Goal: Find specific page/section: Find specific page/section

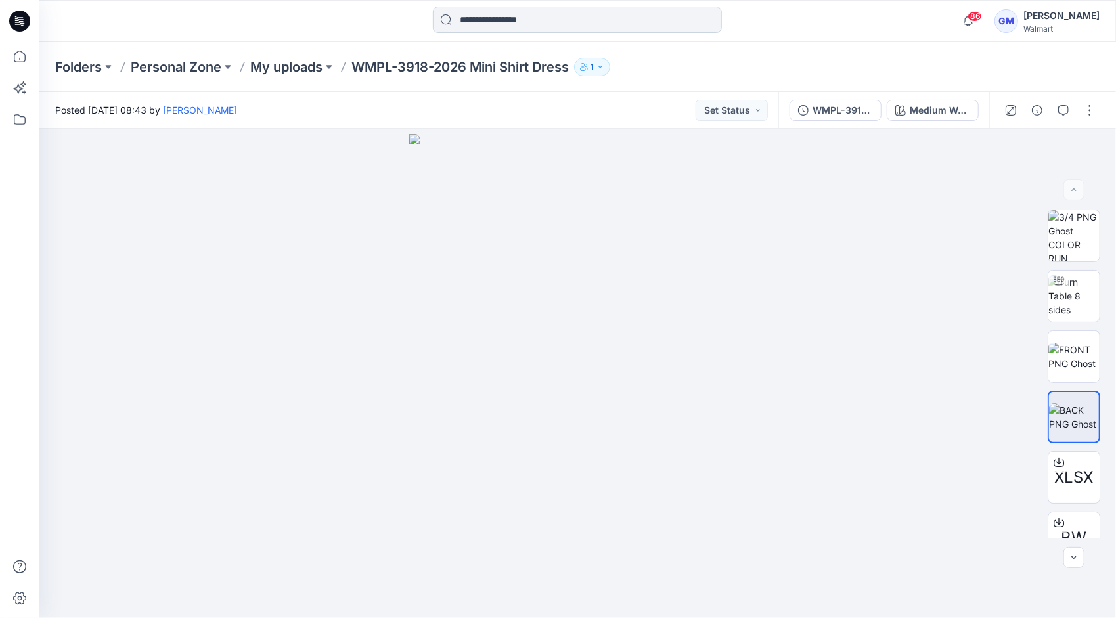
click at [501, 22] on input at bounding box center [577, 20] width 289 height 26
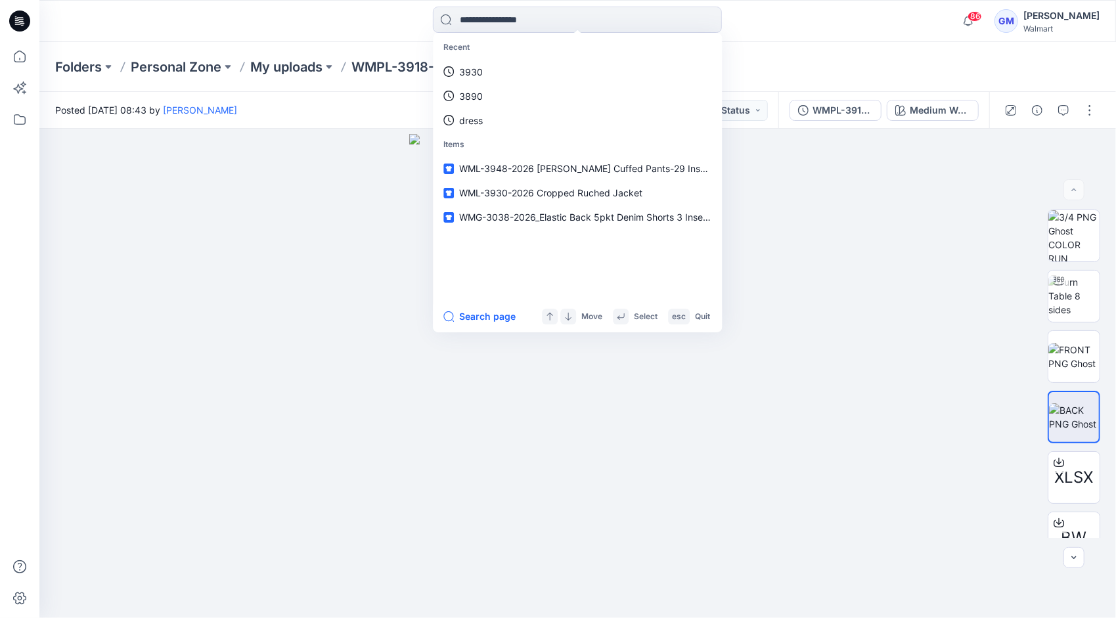
paste input "********"
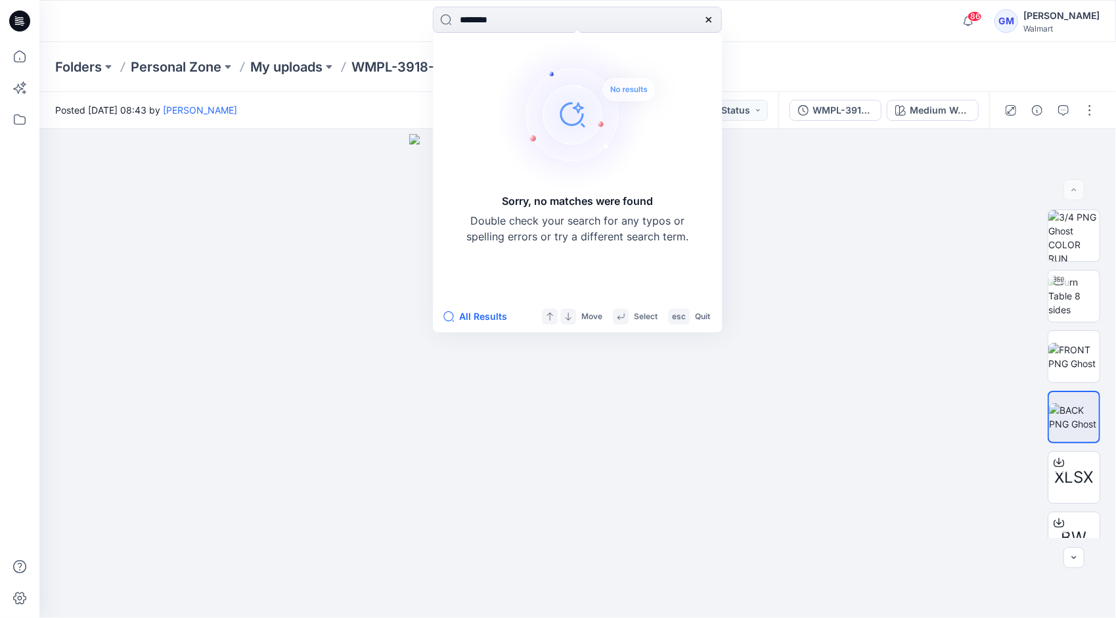
drag, startPoint x: 537, startPoint y: 12, endPoint x: 418, endPoint y: 28, distance: 120.5
click at [418, 28] on div "******** Sorry, no matches were found Double check your search for any typos or…" at bounding box center [578, 21] width 538 height 29
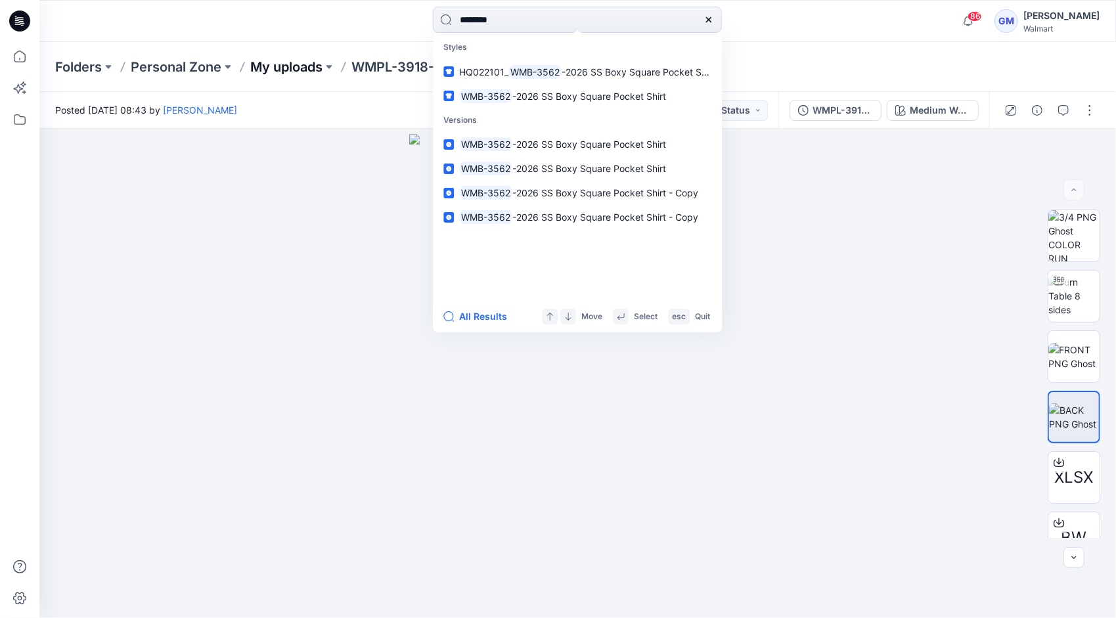
type input "********"
click at [461, 319] on button "All Results" at bounding box center [479, 317] width 72 height 16
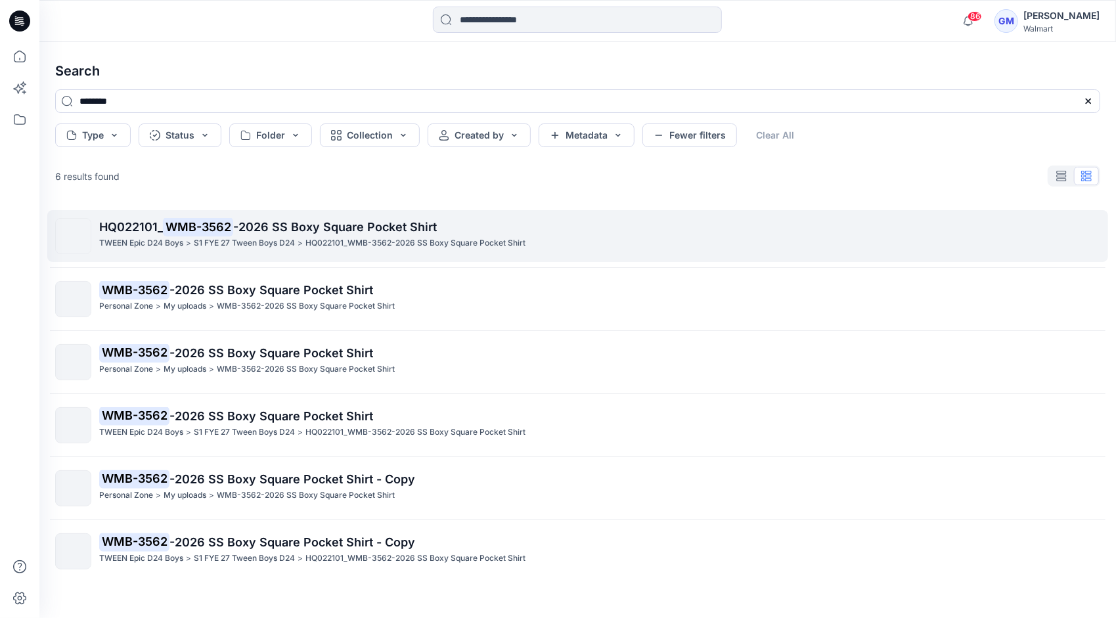
click at [305, 236] on div "TWEEN Epic D24 Boys > S1 FYE 27 Tween Boys D24 > HQ022101_WMB-3562-2026 SS Boxy…" at bounding box center [599, 243] width 1001 height 14
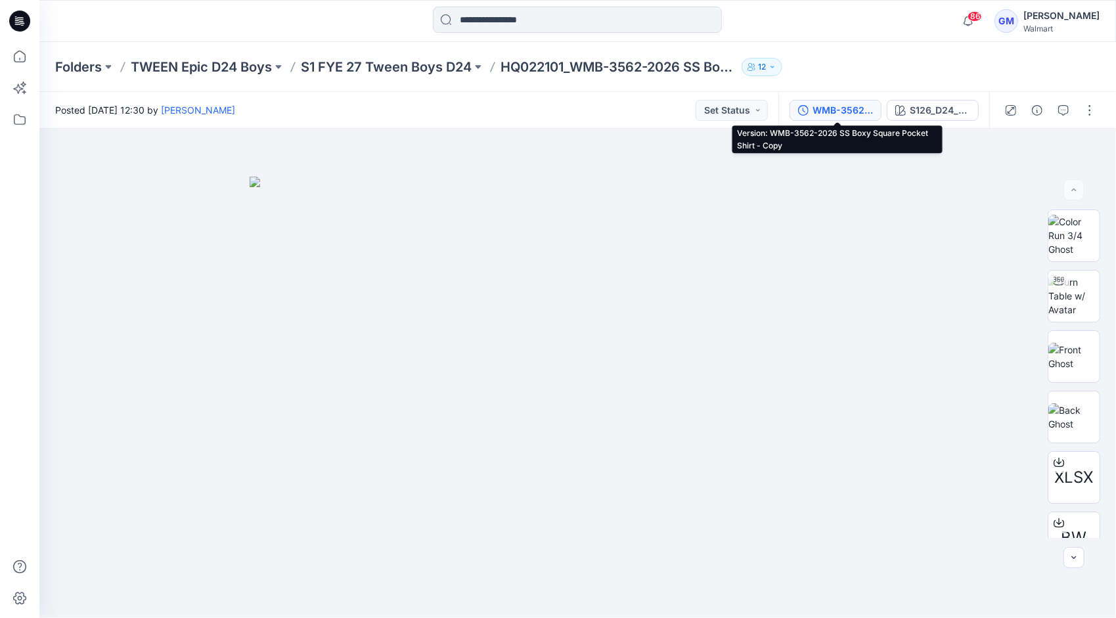
click at [838, 110] on div "WMB-3562-2026 SS Boxy Square Pocket Shirt - Copy" at bounding box center [843, 110] width 60 height 14
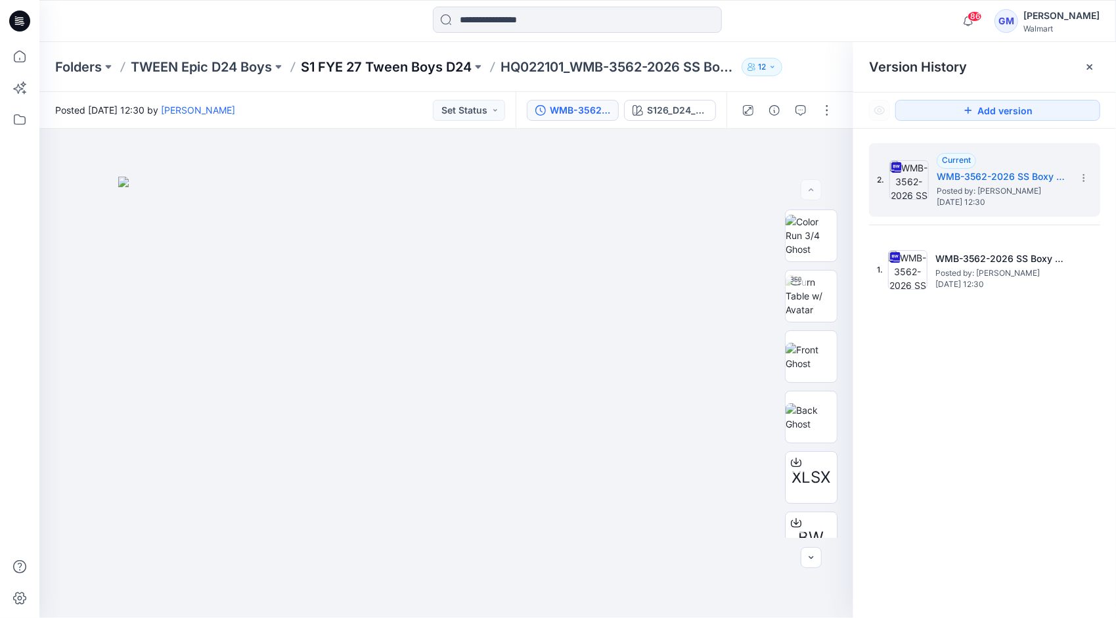
click at [426, 64] on p "S1 FYE 27 Tween Boys D24" at bounding box center [386, 67] width 171 height 18
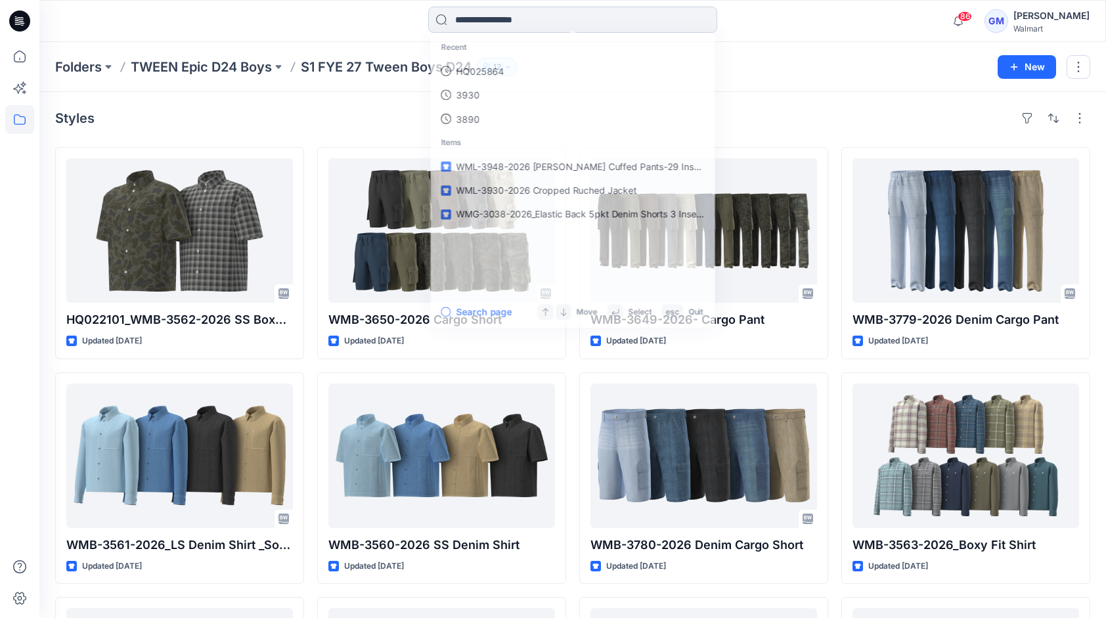
click at [529, 17] on input at bounding box center [572, 20] width 289 height 26
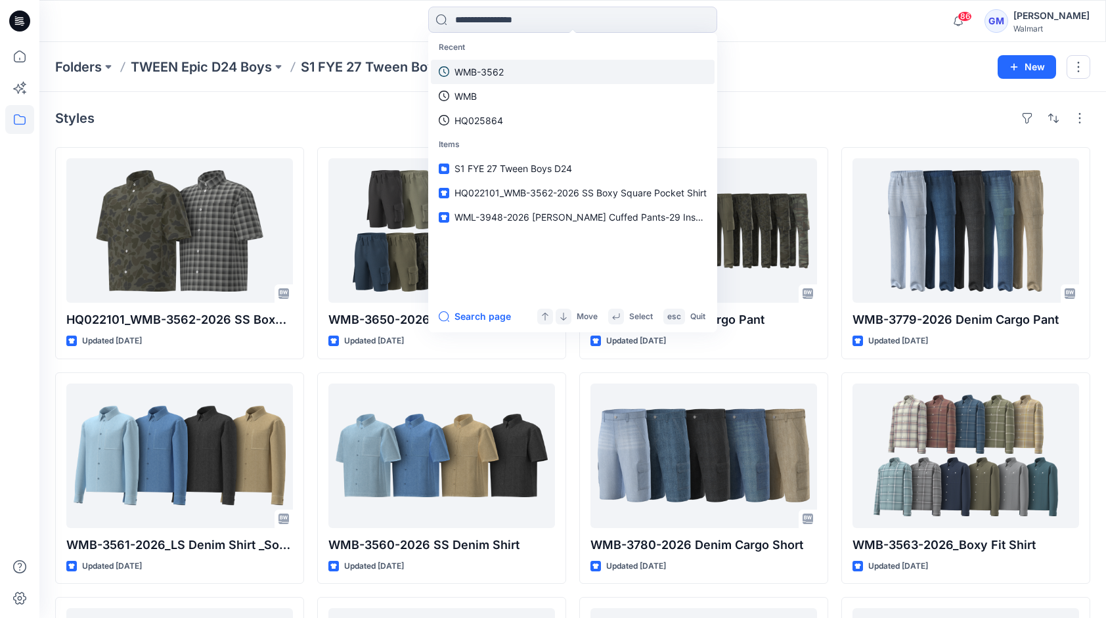
click at [520, 65] on link "WMB-3562" at bounding box center [573, 72] width 284 height 24
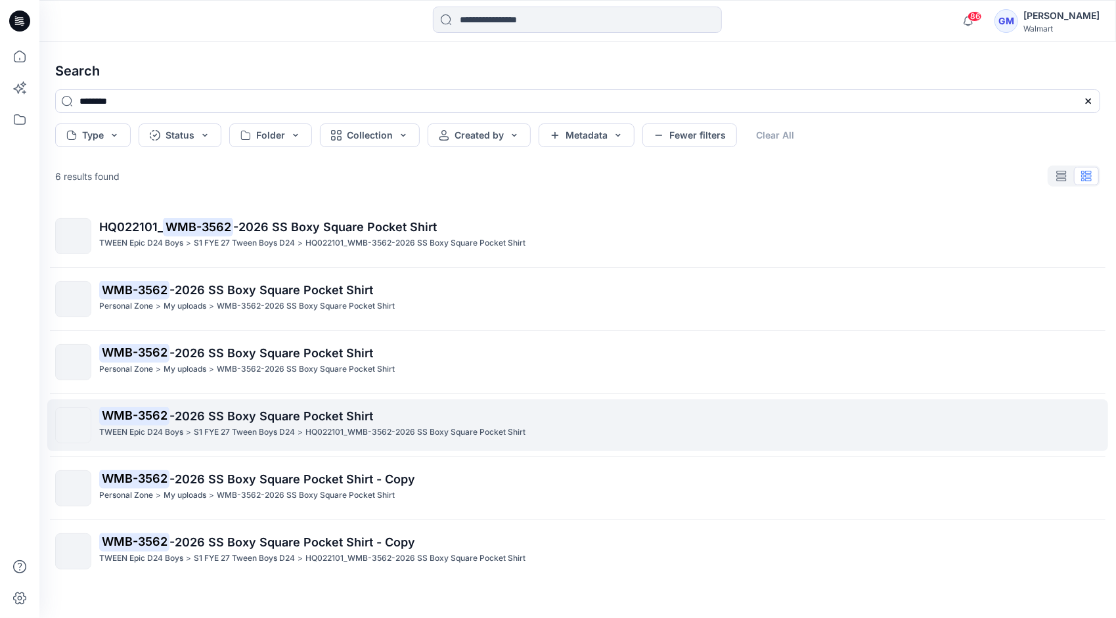
click at [192, 423] on p "WMB-3562 -2026 SS Boxy Square Pocket Shirt" at bounding box center [599, 416] width 1001 height 18
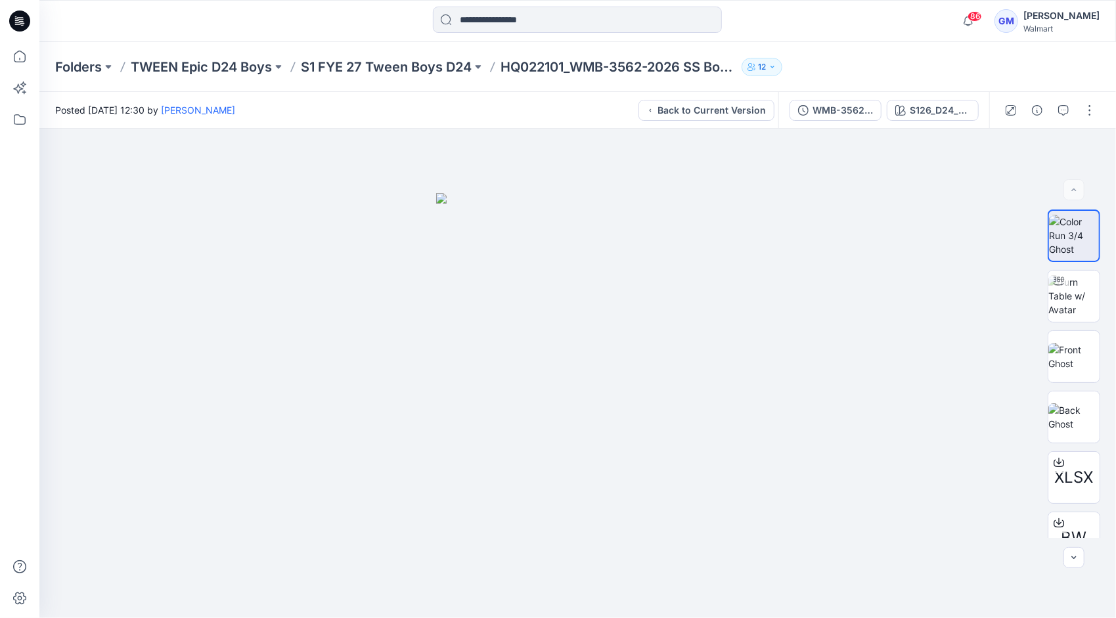
click at [822, 98] on div "WMB-3562-2026 SS Boxy Square Pocket Shirt S126_D24_WA_Stripe_ Coastal Grey_M249…" at bounding box center [883, 110] width 211 height 37
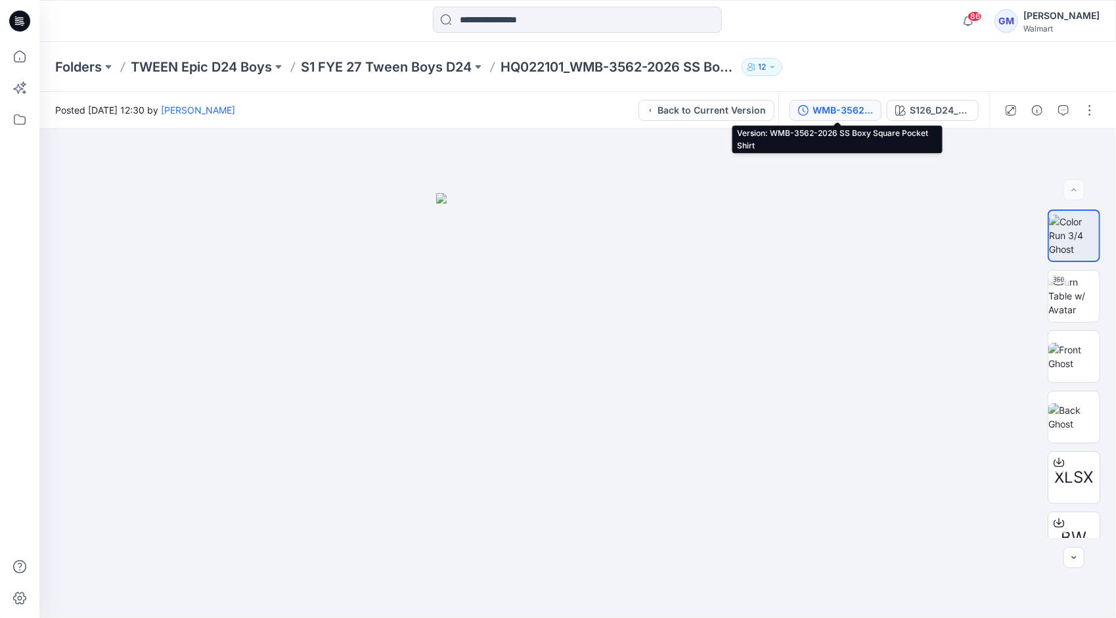
click at [830, 102] on button "WMB-3562-2026 SS Boxy Square Pocket Shirt" at bounding box center [836, 110] width 92 height 21
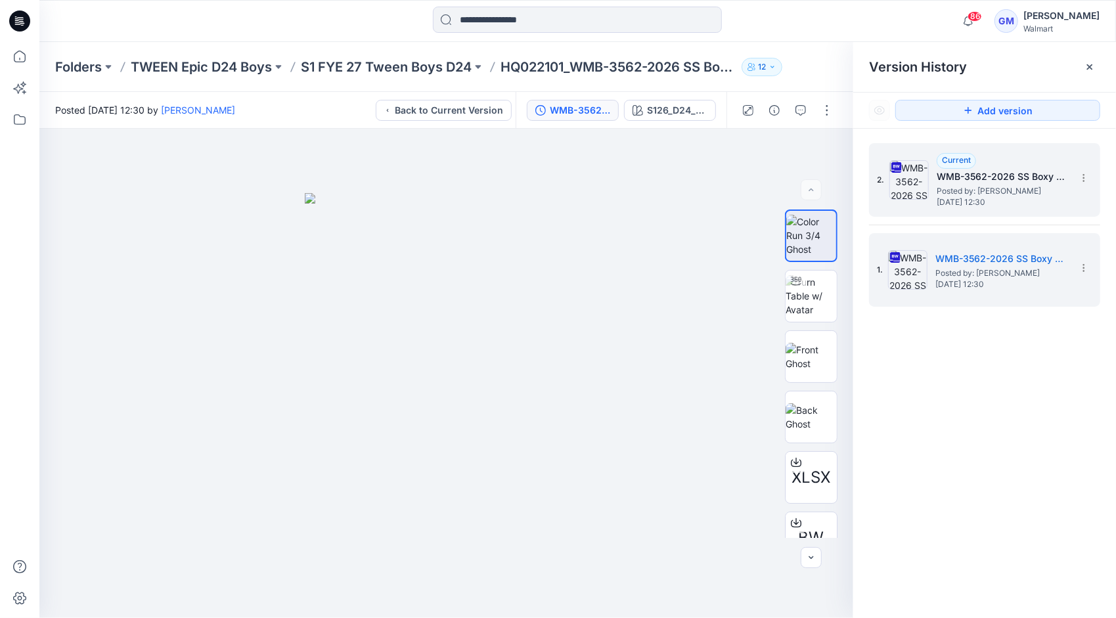
click at [967, 185] on span "Posted by: [PERSON_NAME]" at bounding box center [1002, 191] width 131 height 13
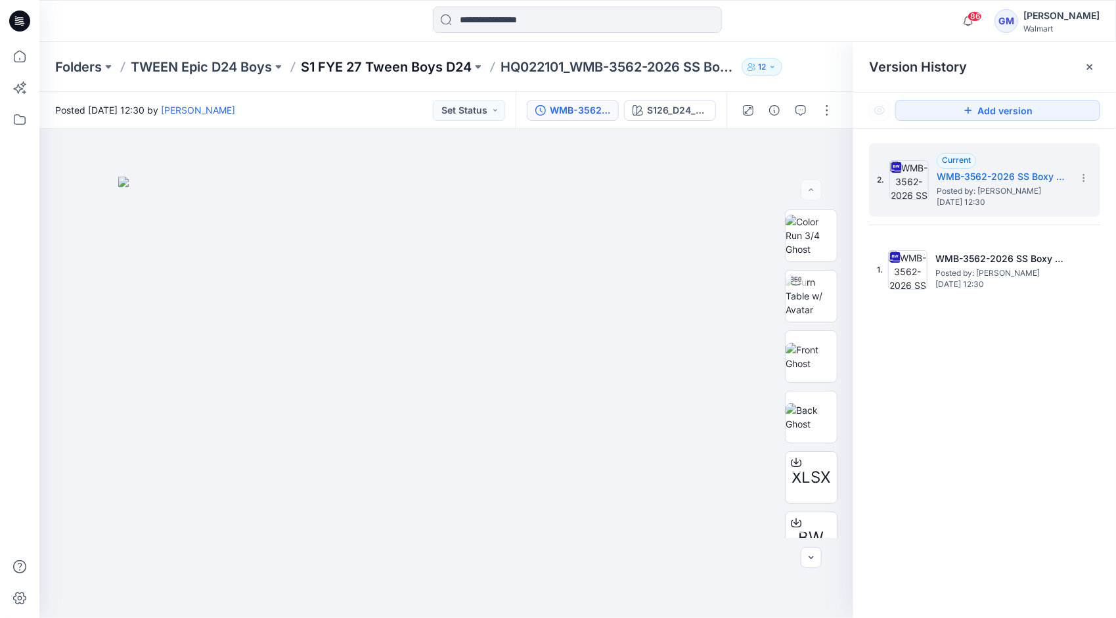
click at [419, 64] on p "S1 FYE 27 Tween Boys D24" at bounding box center [386, 67] width 171 height 18
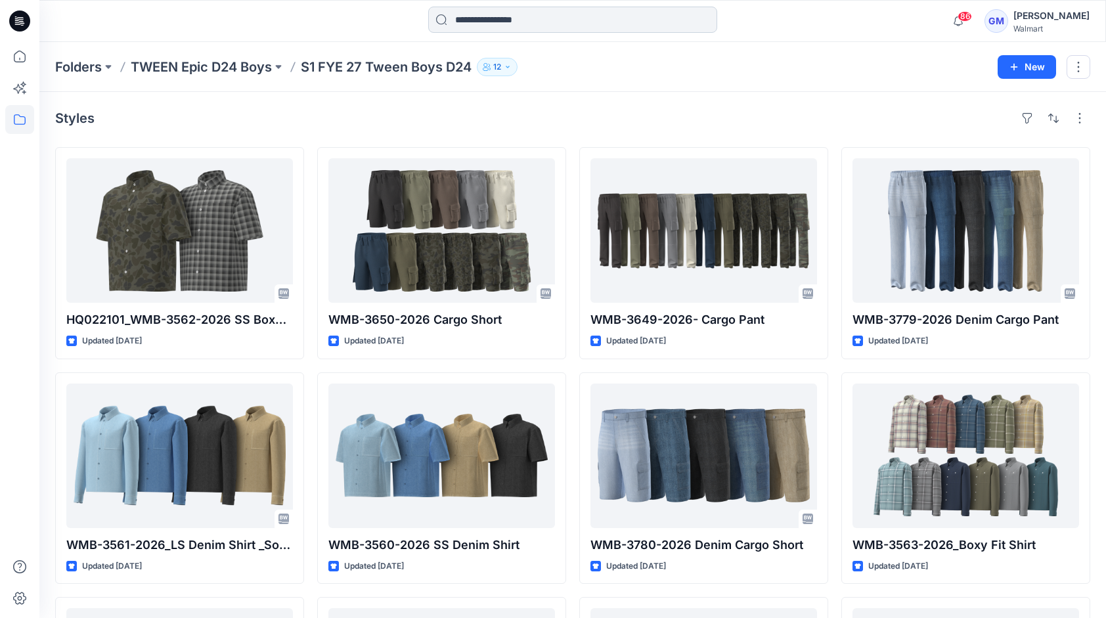
click at [549, 24] on input at bounding box center [572, 20] width 289 height 26
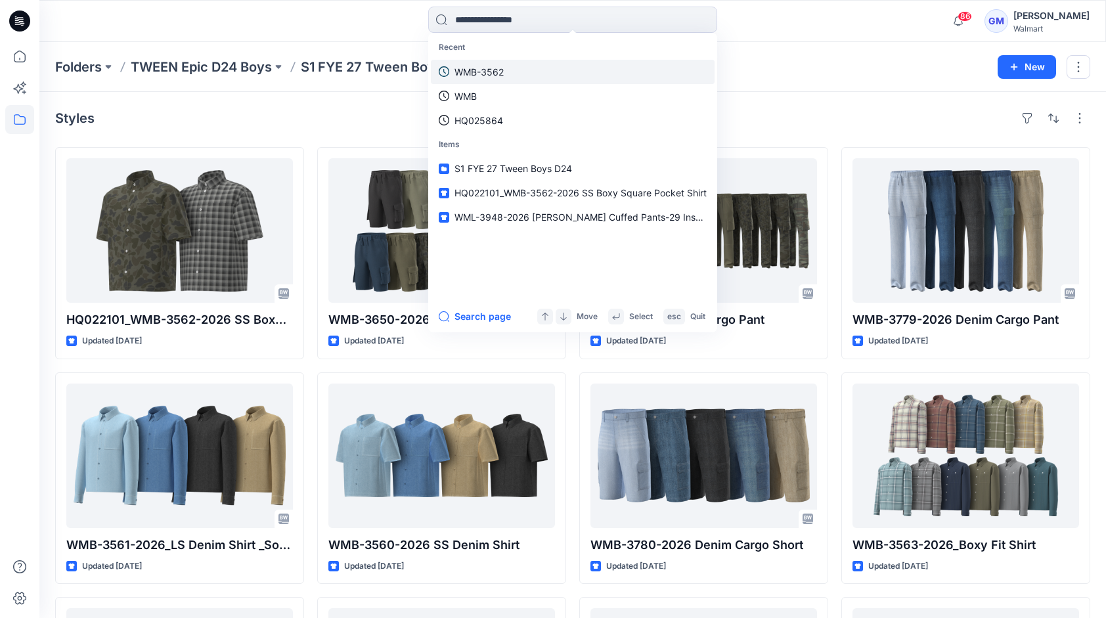
click at [491, 73] on p "WMB-3562" at bounding box center [479, 72] width 49 height 14
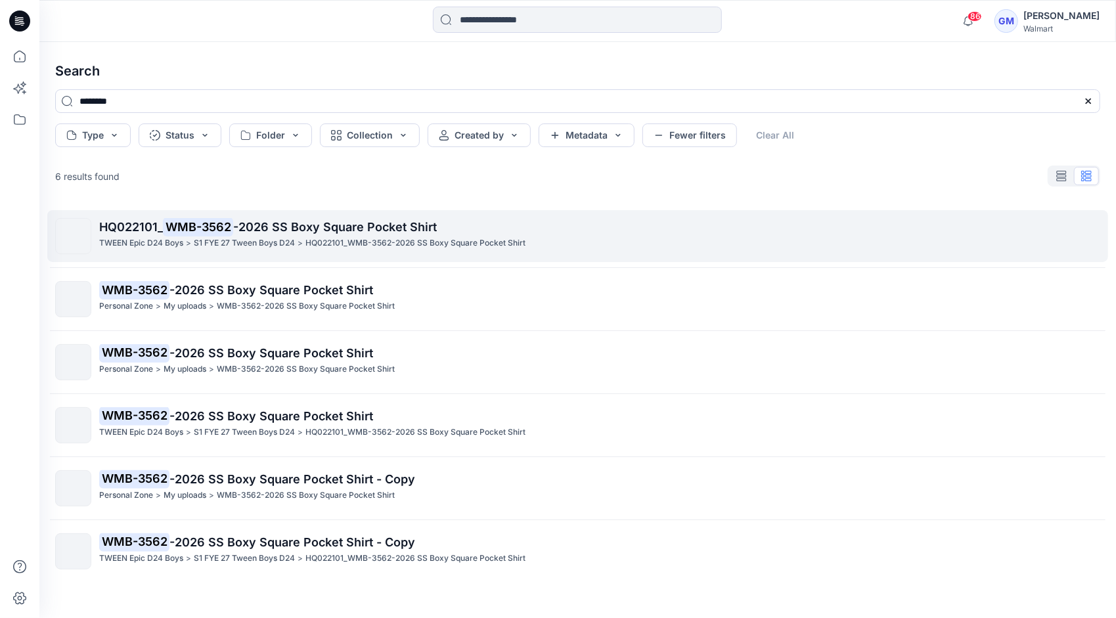
click at [307, 245] on div "TWEEN Epic D24 Boys > S1 FYE 27 Tween Boys D24 > HQ022101_WMB-3562-2026 SS Boxy…" at bounding box center [599, 243] width 1001 height 14
